Goal: Information Seeking & Learning: Learn about a topic

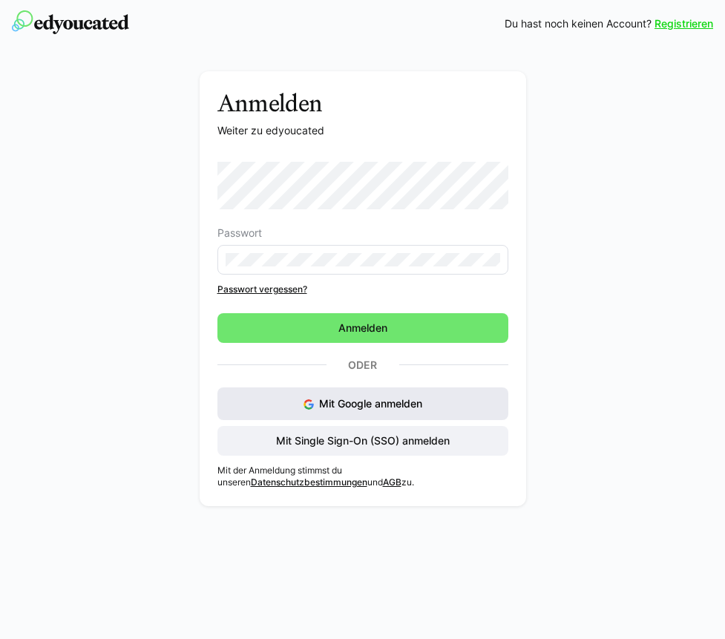
click at [356, 399] on span "Mit Google anmelden" at bounding box center [370, 403] width 103 height 13
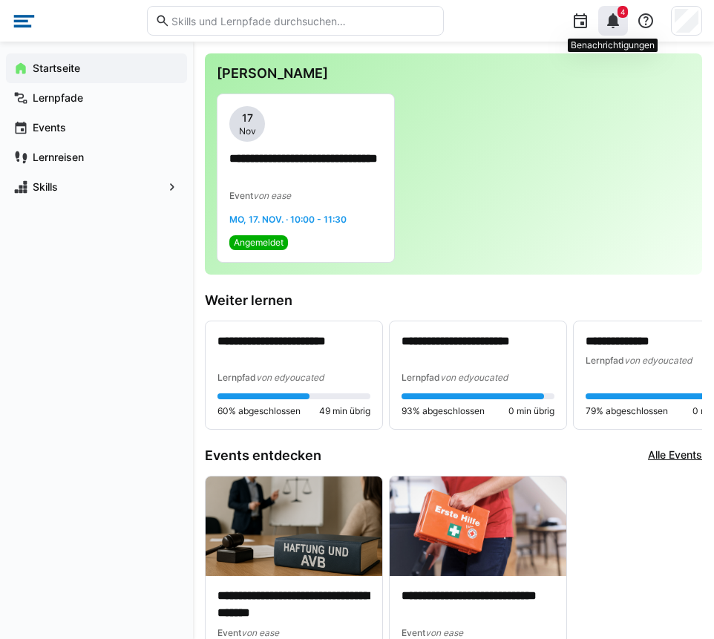
click at [612, 27] on eds-icon at bounding box center [613, 21] width 18 height 18
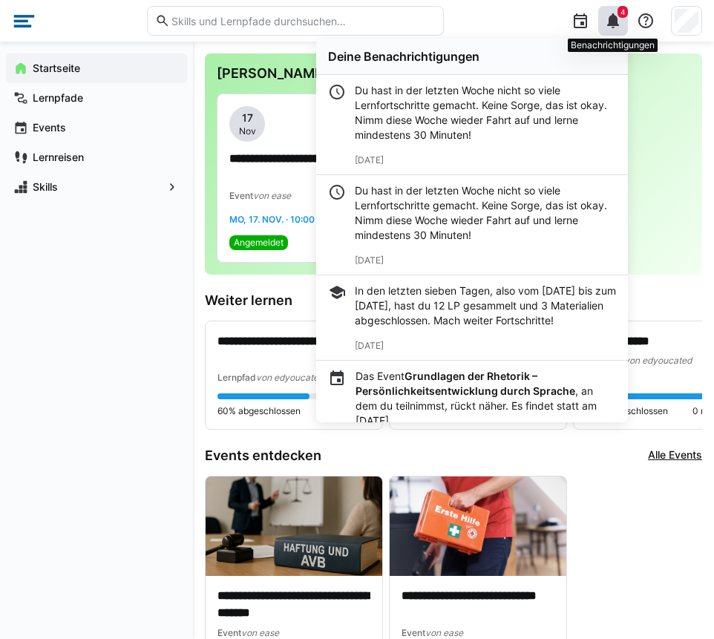
click at [612, 27] on eds-icon at bounding box center [613, 21] width 18 height 18
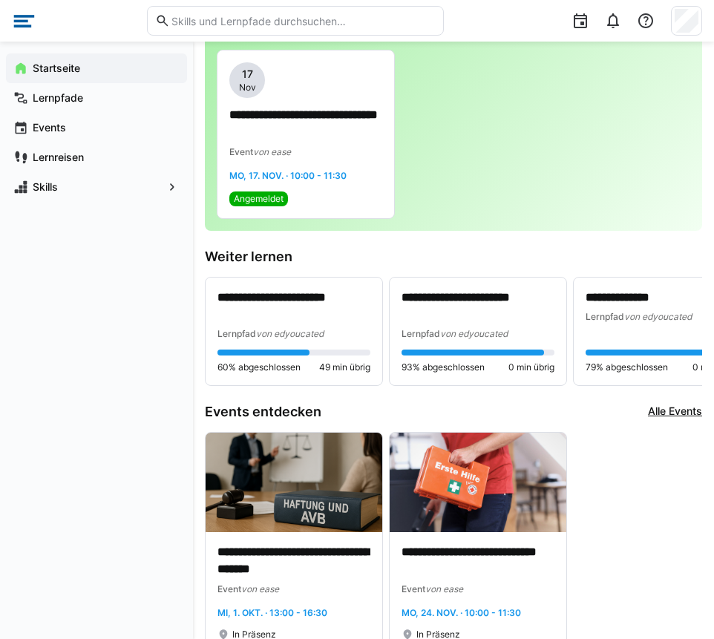
scroll to position [93, 0]
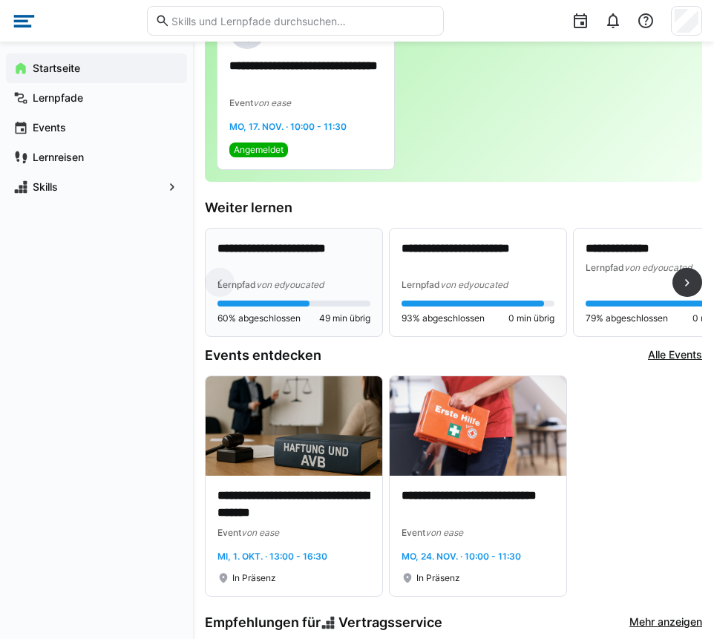
click at [265, 272] on p "**********" at bounding box center [293, 257] width 153 height 34
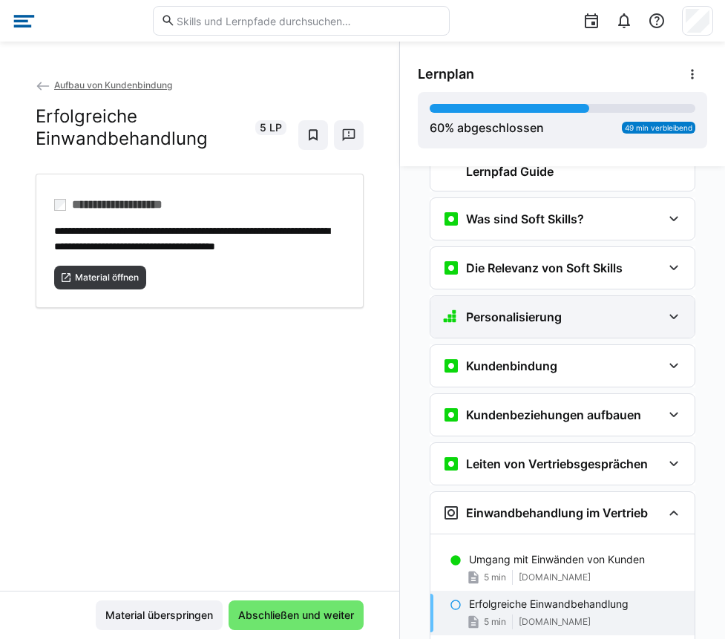
scroll to position [34, 0]
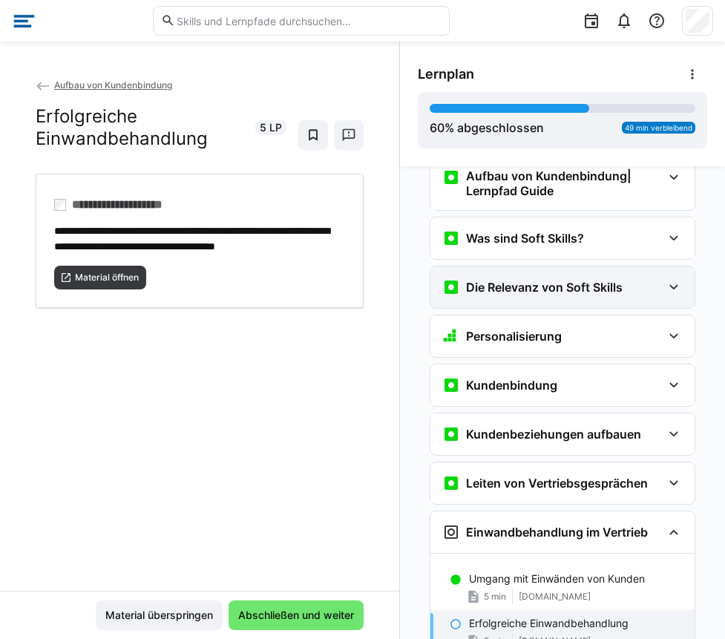
click at [634, 288] on div "Die Relevanz von Soft Skills" at bounding box center [552, 287] width 220 height 18
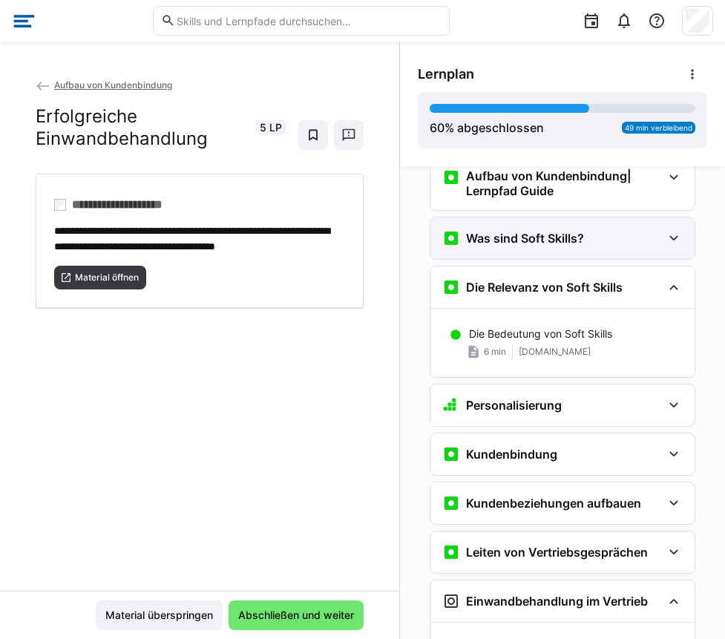
click at [641, 246] on div "Was sind Soft Skills?" at bounding box center [552, 238] width 220 height 18
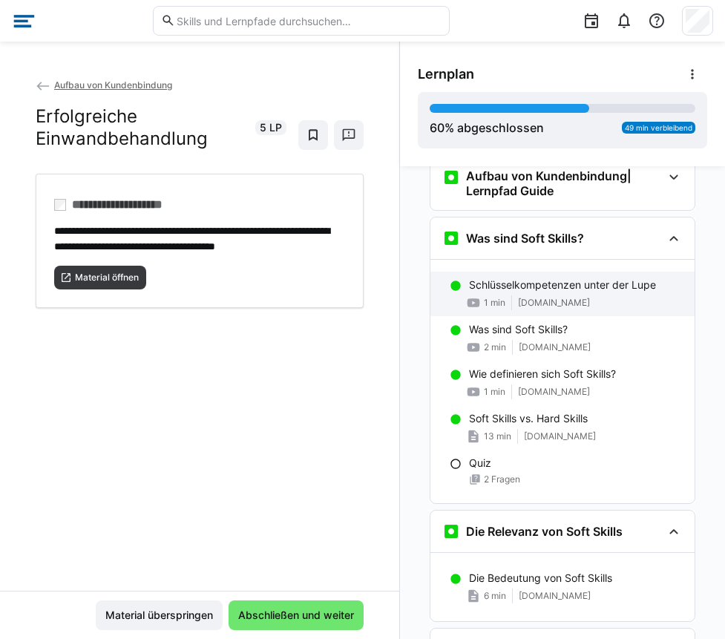
click at [558, 306] on span "[DOMAIN_NAME]" at bounding box center [554, 303] width 72 height 12
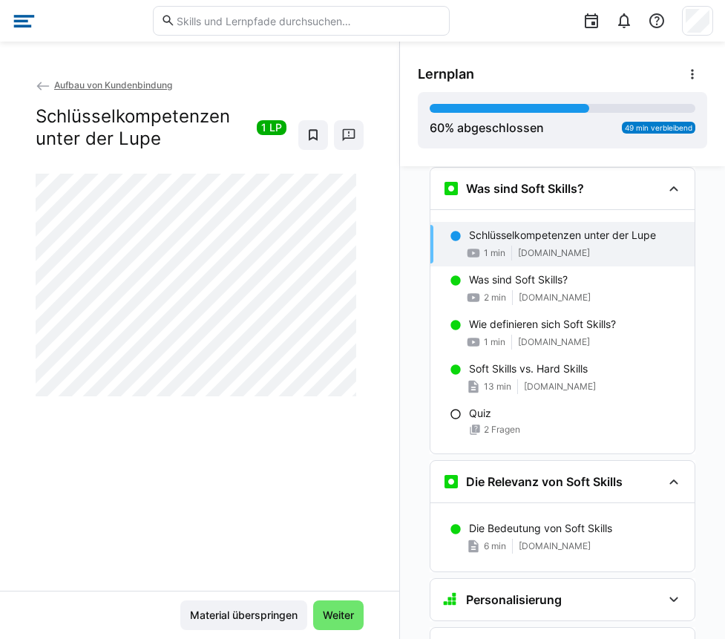
scroll to position [85, 0]
